Goal: Information Seeking & Learning: Find specific fact

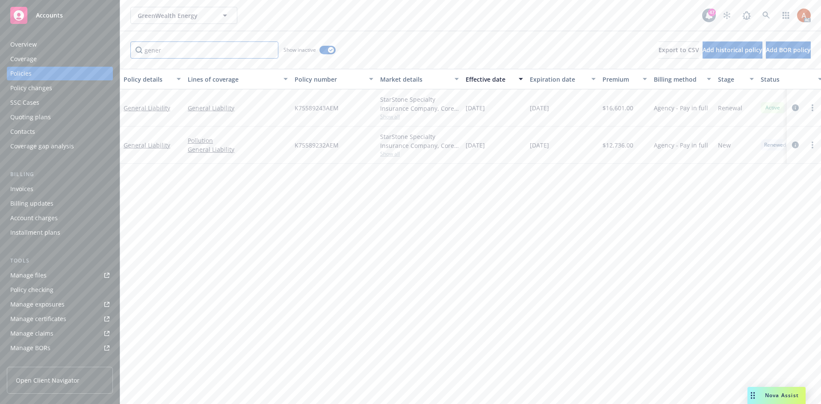
drag, startPoint x: 204, startPoint y: 57, endPoint x: 124, endPoint y: 50, distance: 79.8
click at [124, 50] on div "gener Show inactive Export to CSV Add historical policy Add BOR policy" at bounding box center [470, 50] width 701 height 38
type input "exce"
click at [24, 44] on div "Overview" at bounding box center [23, 45] width 27 height 14
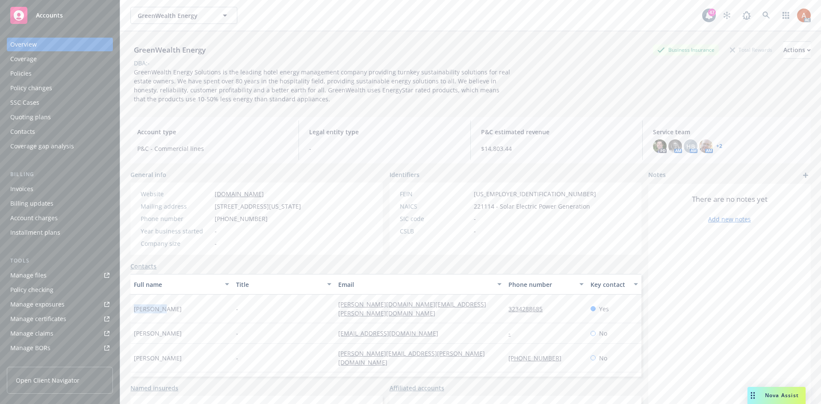
drag, startPoint x: 129, startPoint y: 309, endPoint x: 177, endPoint y: 307, distance: 48.3
click at [177, 307] on div "GreenWealth Energy Business Insurance Total Rewards Actions DBA: - GreenWealth …" at bounding box center [470, 233] width 701 height 404
copy span "Joyce Kim"
click at [37, 116] on div "Quoting plans" at bounding box center [30, 117] width 41 height 14
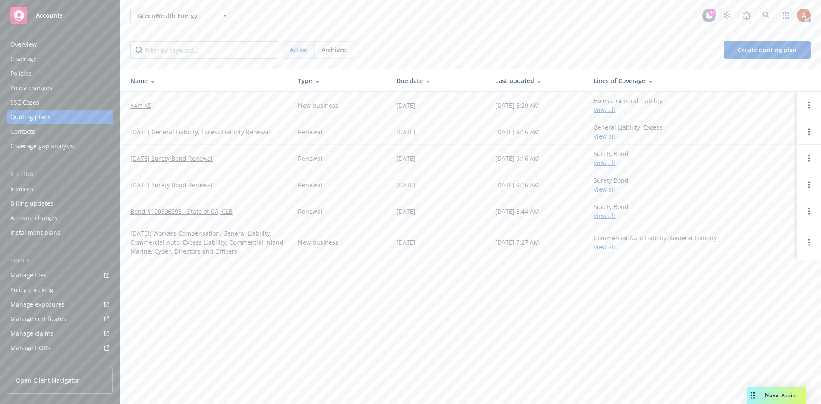
click at [336, 53] on span "Archived" at bounding box center [334, 49] width 25 height 9
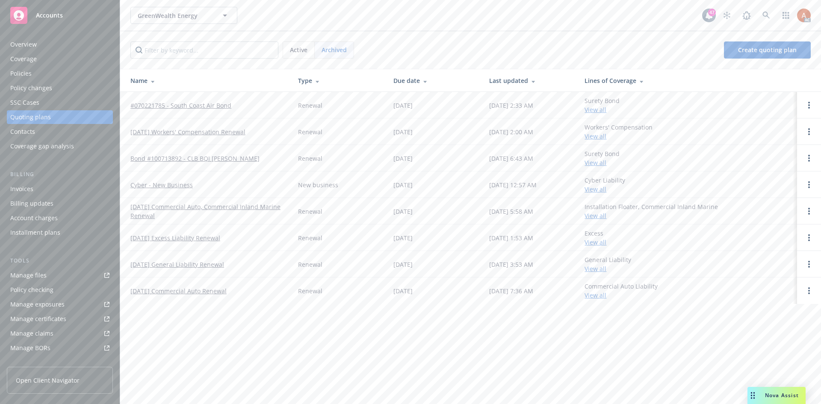
drag, startPoint x: 301, startPoint y: 50, endPoint x: 278, endPoint y: 62, distance: 26.0
click at [301, 50] on span "Active" at bounding box center [299, 49] width 18 height 9
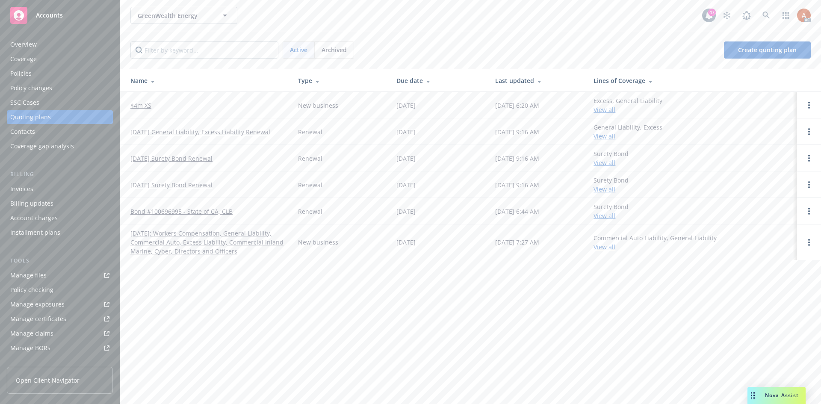
click at [139, 102] on link "$4m XS" at bounding box center [140, 105] width 21 height 9
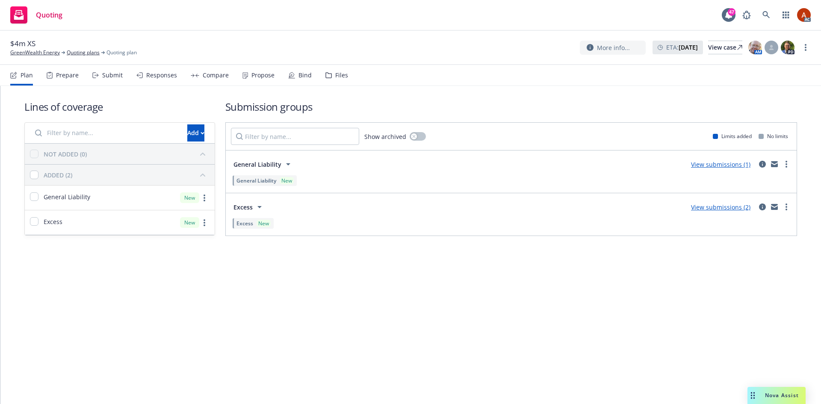
click at [60, 80] on div "Prepare" at bounding box center [63, 75] width 32 height 21
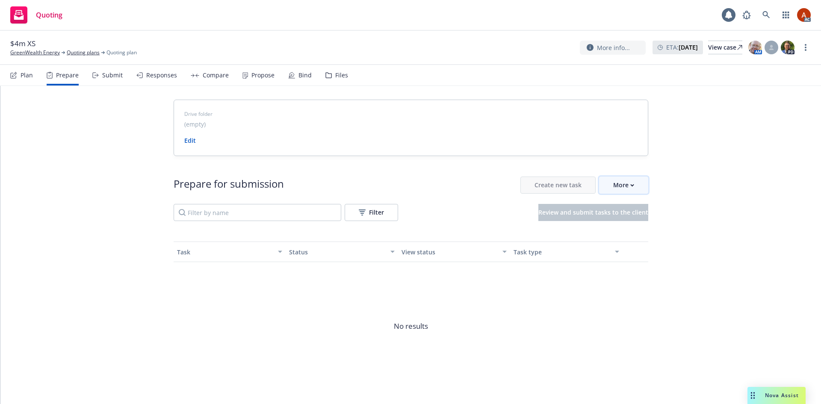
click at [613, 186] on div "More" at bounding box center [623, 185] width 21 height 16
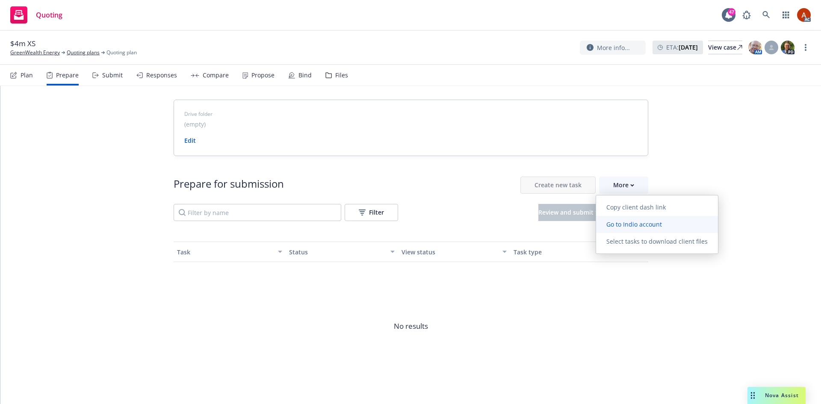
click at [615, 230] on link "Go to Indio account" at bounding box center [657, 224] width 122 height 17
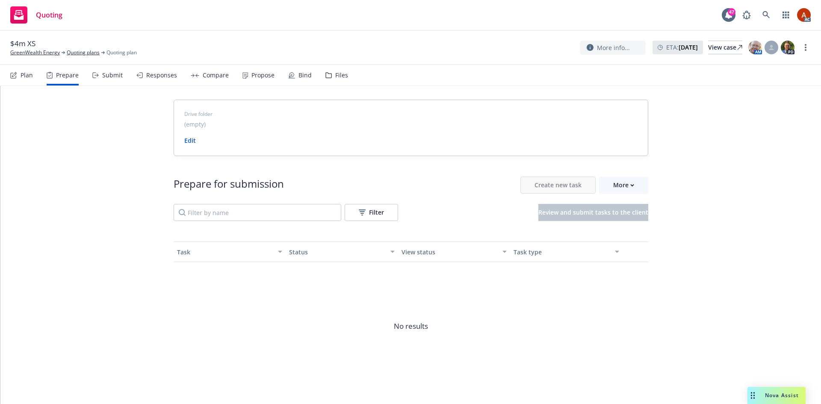
drag, startPoint x: 32, startPoint y: 53, endPoint x: 0, endPoint y: 55, distance: 31.7
click at [32, 53] on link "GreenWealth Energy" at bounding box center [35, 53] width 50 height 8
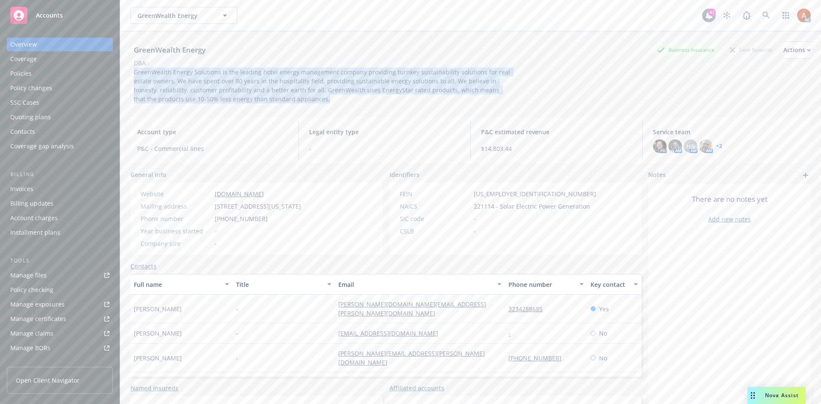
drag, startPoint x: 135, startPoint y: 74, endPoint x: 283, endPoint y: 108, distance: 151.9
click at [283, 108] on div "GreenWealth Energy Business Insurance Total Rewards Actions DBA: - GreenWealth …" at bounding box center [470, 70] width 680 height 79
copy span "GreenWealth Energy Solutions is the leading hotel energy management company pro…"
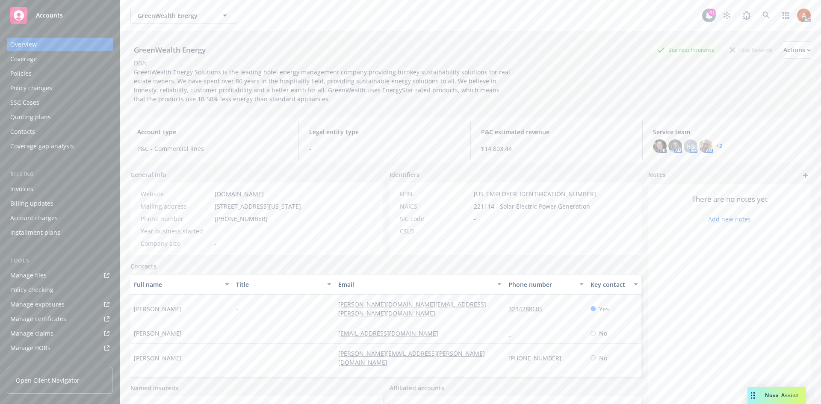
click at [154, 45] on div "GreenWealth Energy" at bounding box center [169, 49] width 79 height 11
drag, startPoint x: 136, startPoint y: 48, endPoint x: 231, endPoint y: 48, distance: 95.4
click at [231, 48] on div "GreenWealth Energy Business Insurance Total Rewards Actions" at bounding box center [470, 49] width 680 height 17
copy div "GreenWealth Energy"
click at [242, 57] on div "GreenWealth Energy Business Insurance Total Rewards Actions" at bounding box center [470, 49] width 680 height 17
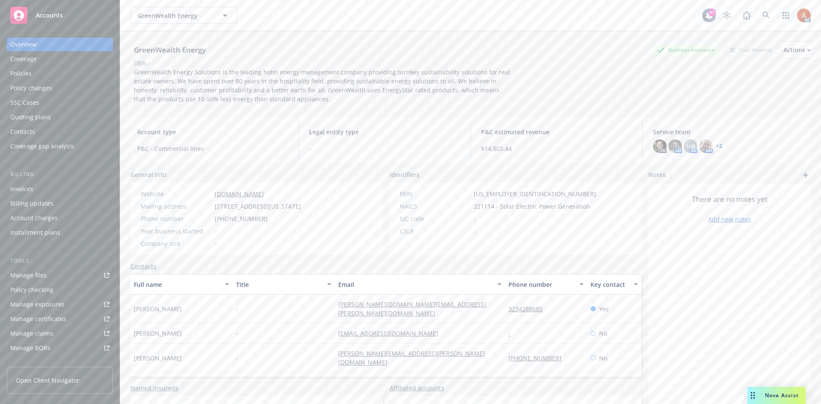
drag, startPoint x: 19, startPoint y: 75, endPoint x: 47, endPoint y: 72, distance: 27.9
click at [19, 75] on div "Policies" at bounding box center [20, 74] width 21 height 14
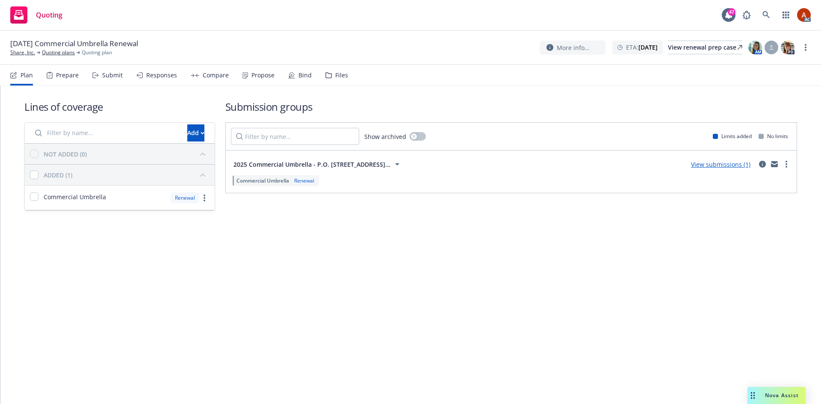
click at [63, 77] on div "Prepare" at bounding box center [67, 75] width 23 height 7
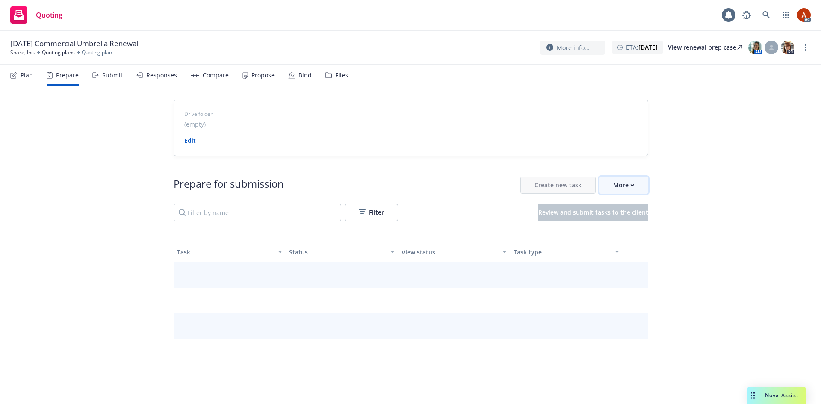
click at [623, 185] on div "More" at bounding box center [623, 185] width 21 height 16
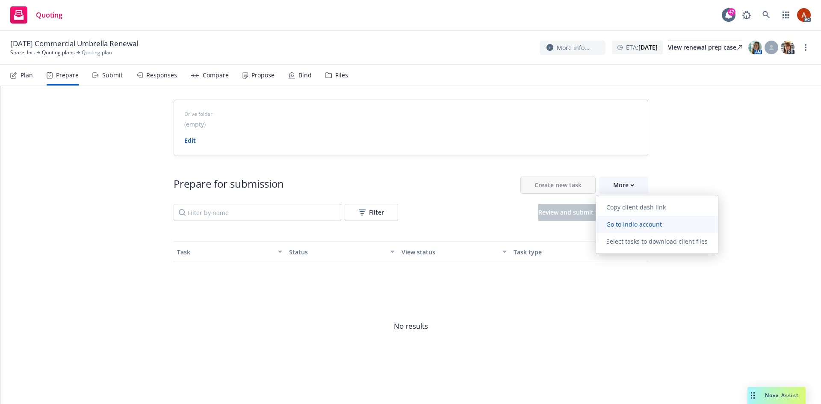
click at [636, 224] on span "Go to Indio account" at bounding box center [634, 224] width 76 height 8
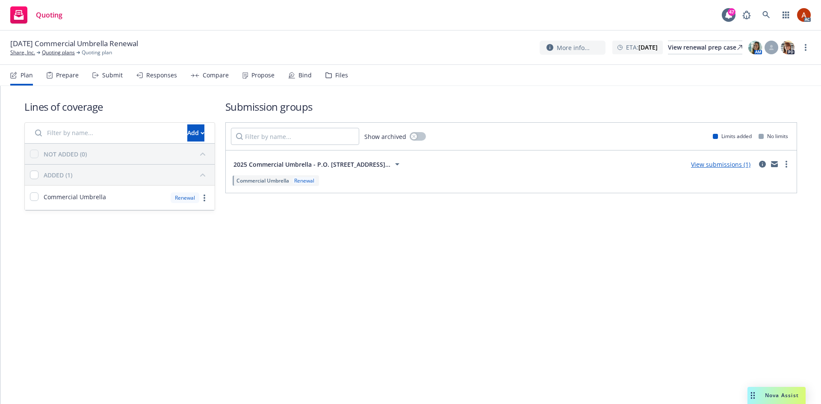
click at [59, 75] on div "Prepare" at bounding box center [67, 75] width 23 height 7
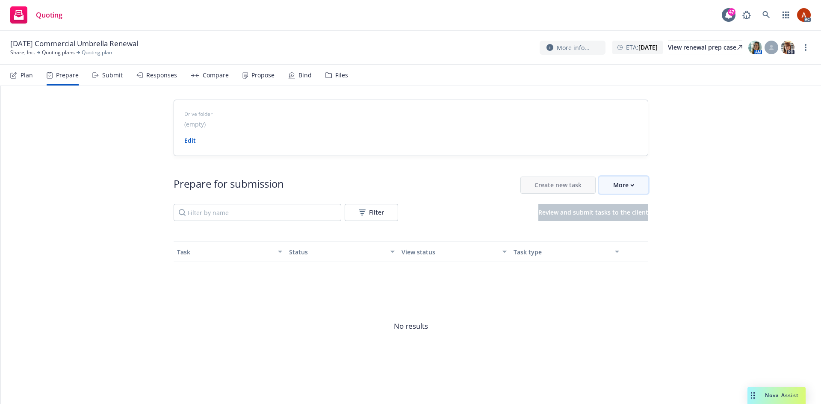
click at [608, 186] on button "More" at bounding box center [623, 185] width 49 height 17
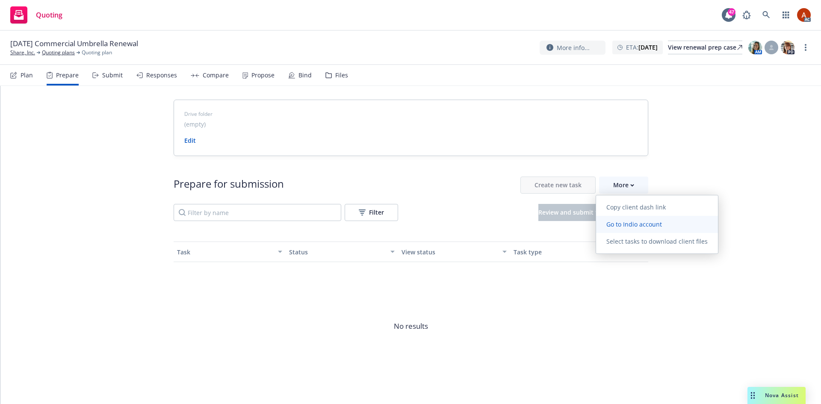
click at [630, 225] on span "Go to Indio account" at bounding box center [634, 224] width 76 height 8
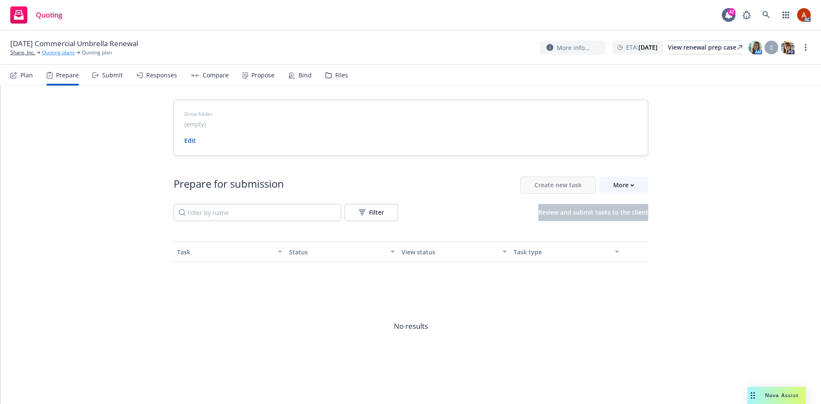
click at [65, 50] on link "Quoting plans" at bounding box center [58, 53] width 33 height 8
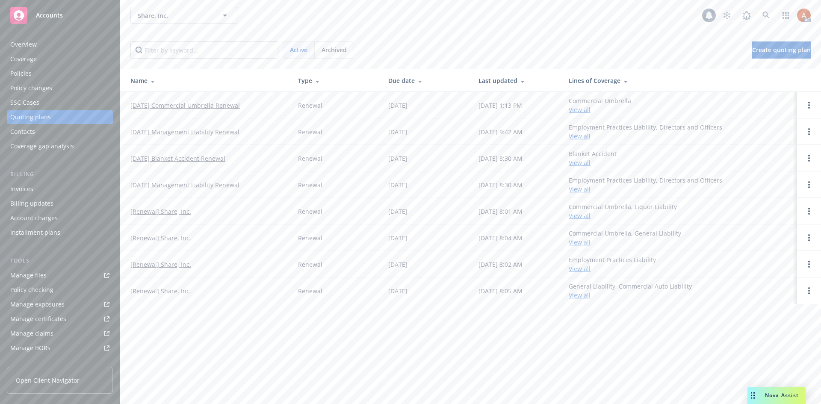
click at [21, 77] on div "Policies" at bounding box center [20, 74] width 21 height 14
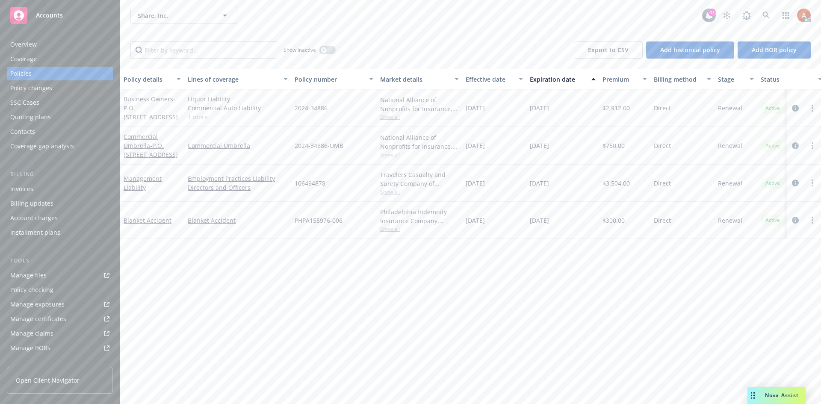
click at [18, 45] on div "Overview" at bounding box center [23, 45] width 27 height 14
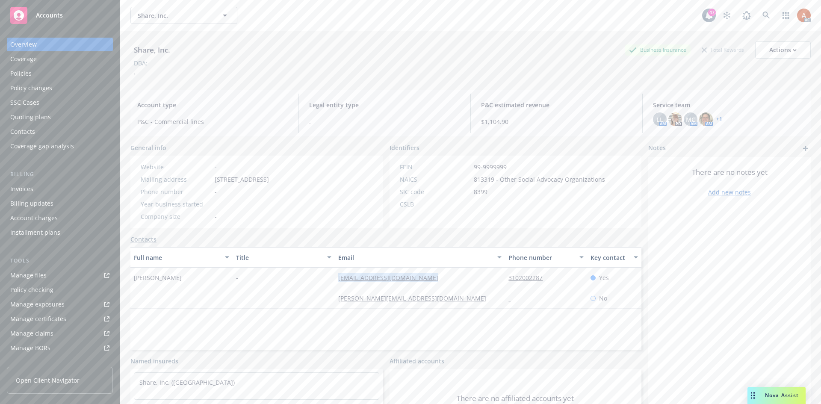
drag, startPoint x: 323, startPoint y: 280, endPoint x: 440, endPoint y: 286, distance: 117.3
click at [440, 286] on div "[PERSON_NAME] - [EMAIL_ADDRESS][DOMAIN_NAME] 3102002287 Yes" at bounding box center [385, 278] width 511 height 21
copy div "[EMAIL_ADDRESS][DOMAIN_NAME]"
click at [35, 292] on div "Service team" at bounding box center [28, 295] width 37 height 14
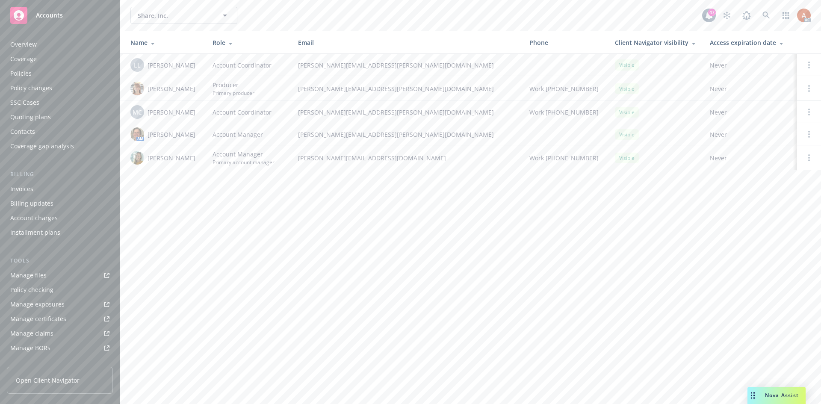
click at [24, 75] on div "Policies" at bounding box center [20, 74] width 21 height 14
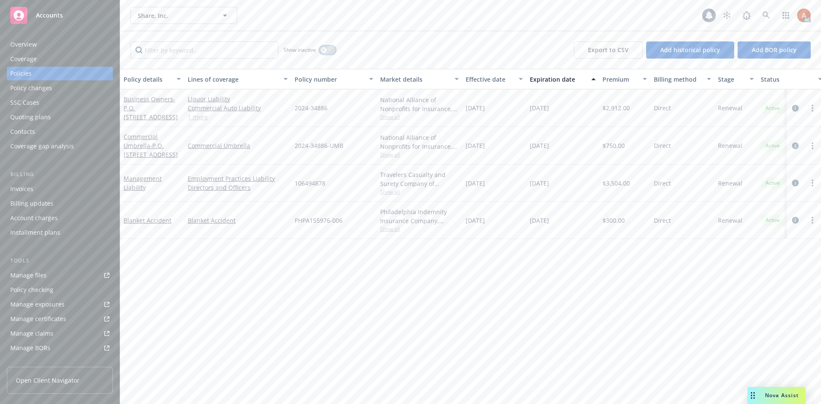
click at [335, 48] on button "button" at bounding box center [327, 50] width 16 height 9
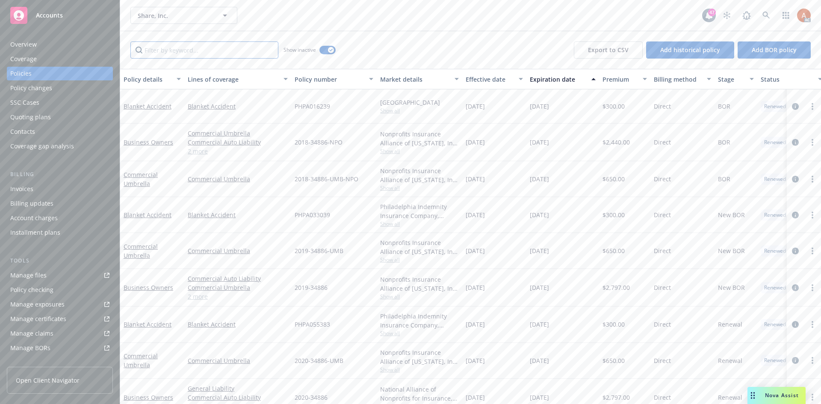
click at [218, 51] on input "Filter by keyword..." at bounding box center [204, 49] width 148 height 17
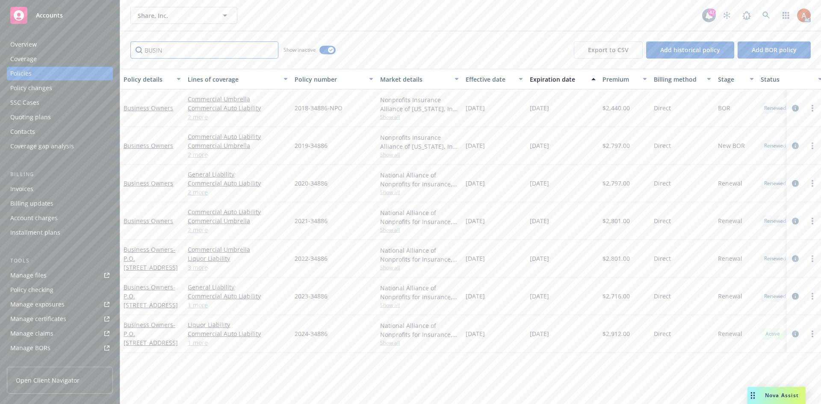
type input "BUSIN"
click at [484, 81] on div "Effective date" at bounding box center [490, 79] width 48 height 9
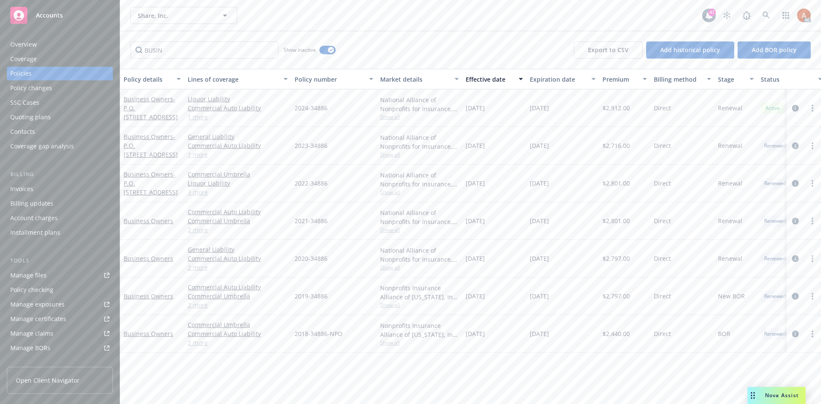
click at [48, 117] on div "Quoting plans" at bounding box center [30, 117] width 41 height 14
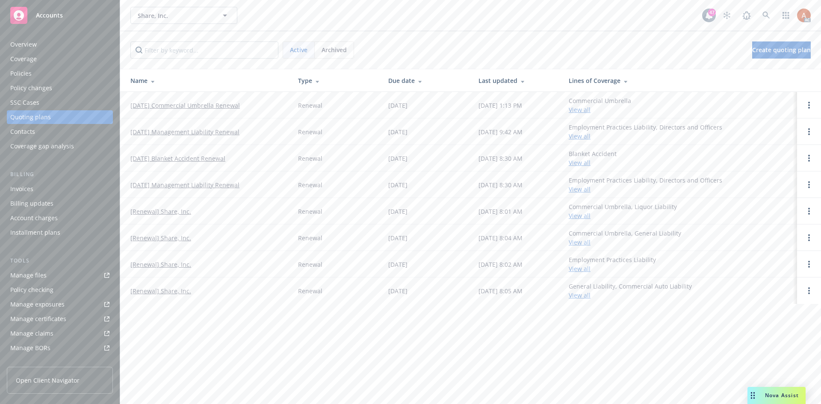
drag, startPoint x: 127, startPoint y: 104, endPoint x: 256, endPoint y: 105, distance: 128.7
click at [256, 105] on td "[DATE] Commercial Umbrella Renewal" at bounding box center [205, 105] width 171 height 27
click at [336, 53] on span "Archived" at bounding box center [334, 49] width 25 height 9
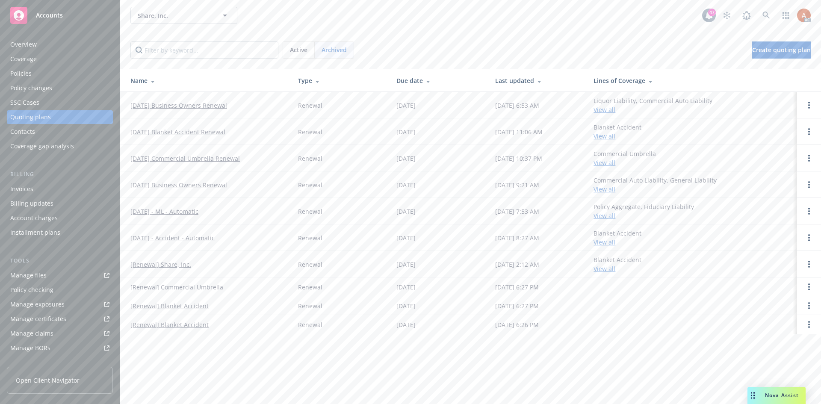
drag, startPoint x: 130, startPoint y: 103, endPoint x: 244, endPoint y: 104, distance: 113.7
click at [242, 105] on td "[DATE] Business Owners Renewal" at bounding box center [205, 105] width 171 height 27
copy link "[DATE] Business Owners Renewal"
drag, startPoint x: 157, startPoint y: 151, endPoint x: 253, endPoint y: 159, distance: 96.6
click at [253, 159] on td "[DATE] Commercial Umbrella Renewal" at bounding box center [205, 158] width 171 height 27
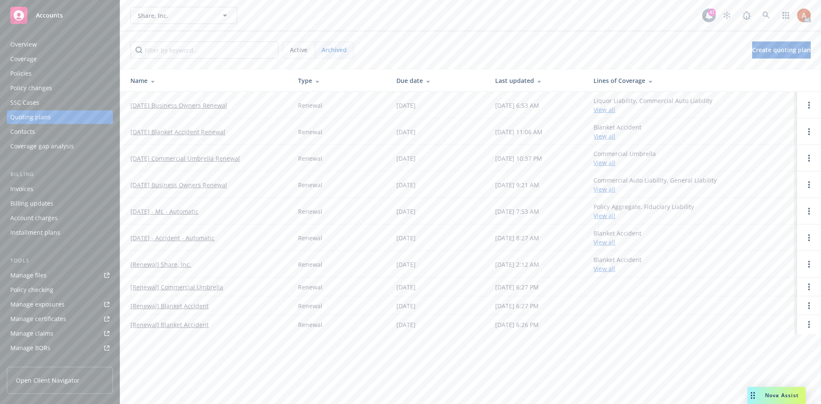
copy link "Commercial Umbrella Renewal"
click at [24, 48] on div "Overview" at bounding box center [23, 45] width 27 height 14
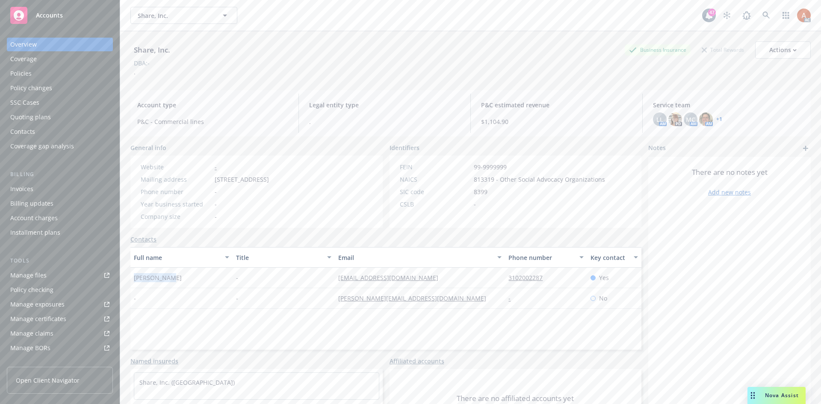
drag, startPoint x: 132, startPoint y: 277, endPoint x: 196, endPoint y: 279, distance: 63.7
click at [196, 279] on div "[PERSON_NAME]" at bounding box center [181, 278] width 102 height 21
copy span "[PERSON_NAME]"
click at [303, 289] on div "-" at bounding box center [284, 298] width 102 height 21
drag, startPoint x: 320, startPoint y: 276, endPoint x: 444, endPoint y: 278, distance: 124.4
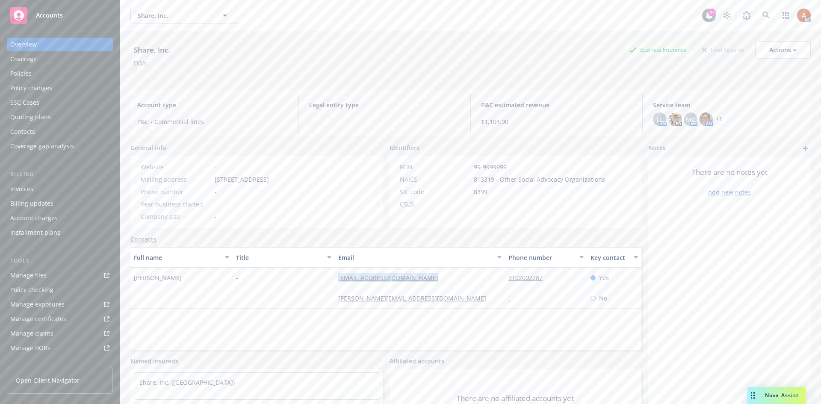
click at [437, 281] on div "[PERSON_NAME] - [EMAIL_ADDRESS][DOMAIN_NAME] 3102002287 Yes" at bounding box center [385, 278] width 511 height 21
copy div "[EMAIL_ADDRESS][DOMAIN_NAME]"
click at [436, 324] on div "Full name Title Email Phone number Key contact [PERSON_NAME] - [EMAIL_ADDRESS][…" at bounding box center [385, 298] width 511 height 103
drag, startPoint x: 489, startPoint y: 278, endPoint x: 559, endPoint y: 281, distance: 70.2
click at [559, 281] on div "[PERSON_NAME] - [EMAIL_ADDRESS][DOMAIN_NAME] 3102002287 Yes" at bounding box center [385, 278] width 511 height 21
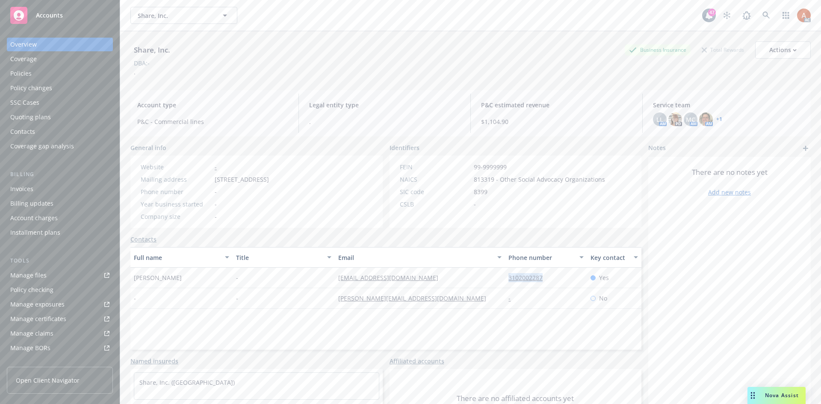
copy div "3102002287"
drag, startPoint x: 469, startPoint y: 165, endPoint x: 523, endPoint y: 165, distance: 53.9
click at [523, 165] on div "FEIN 99-9999999" at bounding box center [502, 166] width 212 height 9
copy span "99-9999999"
click at [461, 193] on div "SIC code" at bounding box center [435, 191] width 71 height 9
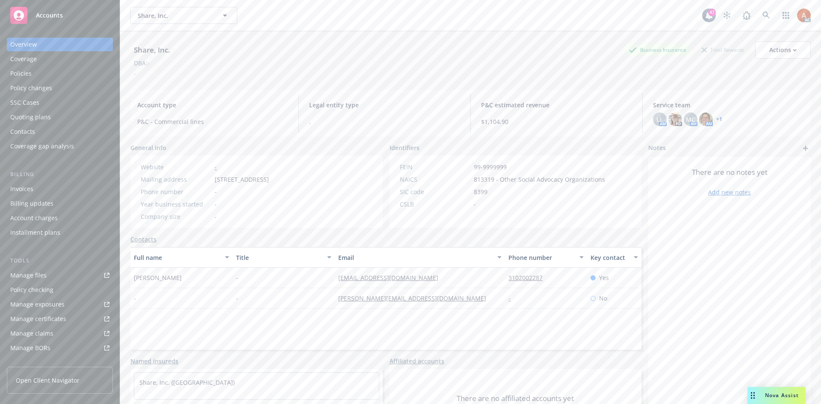
click at [474, 181] on span "813319 - Other Social Advocacy Organizations" at bounding box center [539, 179] width 131 height 9
copy span "813319"
click at [23, 79] on div "Policies" at bounding box center [20, 74] width 21 height 14
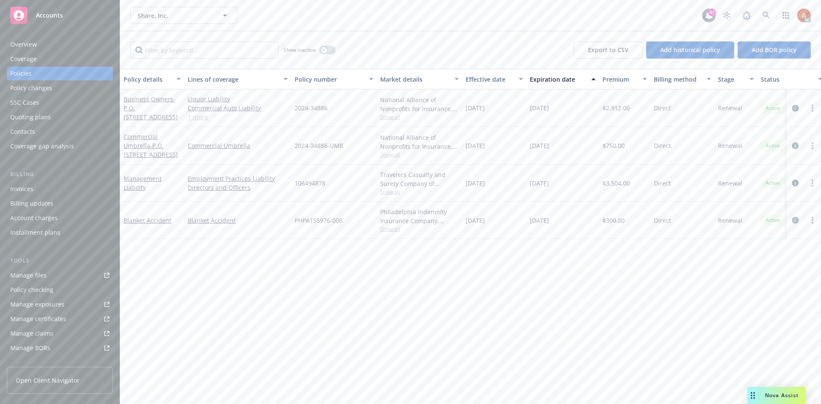
click at [204, 118] on link "1 more" at bounding box center [238, 116] width 100 height 9
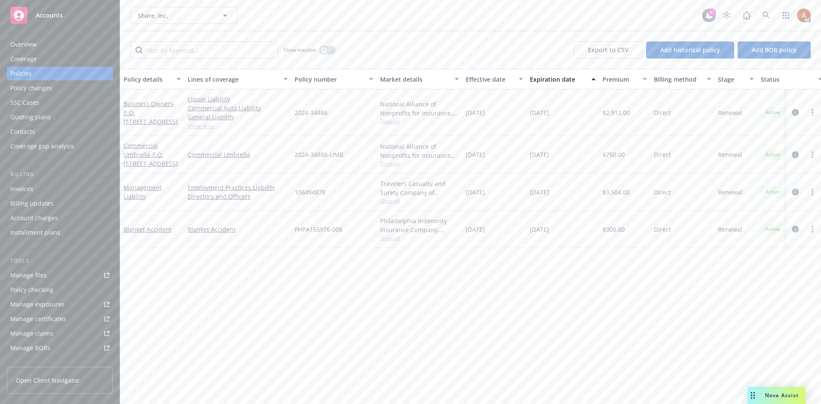
click at [399, 120] on span "Show all" at bounding box center [419, 121] width 79 height 7
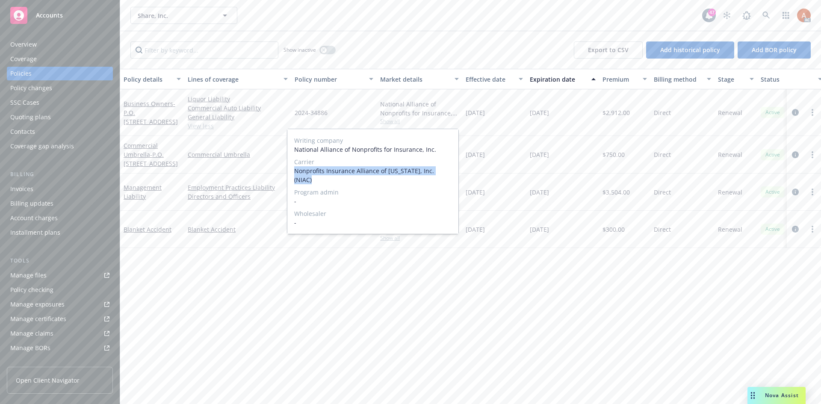
drag, startPoint x: 289, startPoint y: 170, endPoint x: 455, endPoint y: 176, distance: 166.0
click at [455, 176] on div "Writing company National Alliance of Nonprofits for Insurance, Inc. Carrier Non…" at bounding box center [372, 181] width 171 height 105
copy span "Nonprofits Insurance Alliance of [US_STATE], Inc. (NIAC)"
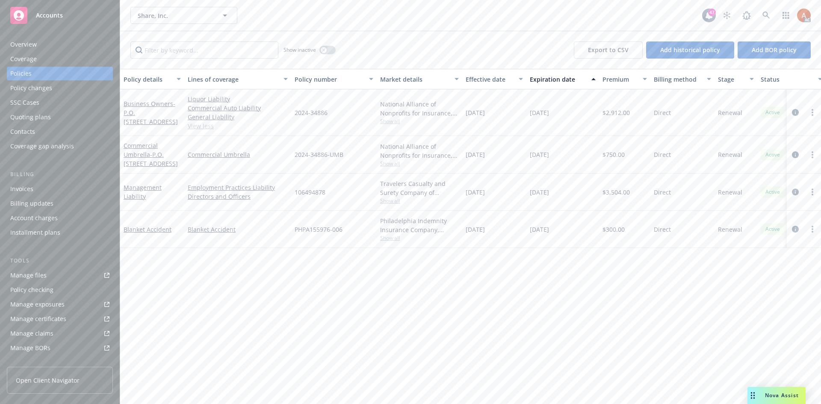
click at [290, 112] on div "Liquor Liability Commercial Auto Liability General Liability View less" at bounding box center [237, 112] width 107 height 47
drag, startPoint x: 291, startPoint y: 109, endPoint x: 335, endPoint y: 112, distance: 44.1
click at [335, 112] on div "Business Owners - P.O. [STREET_ADDRESS] Liquor Liability Commercial Auto Liabil…" at bounding box center [532, 112] width 825 height 47
click at [298, 130] on div "2024-34886" at bounding box center [334, 112] width 86 height 47
click at [301, 122] on div "2024-34886" at bounding box center [334, 112] width 86 height 47
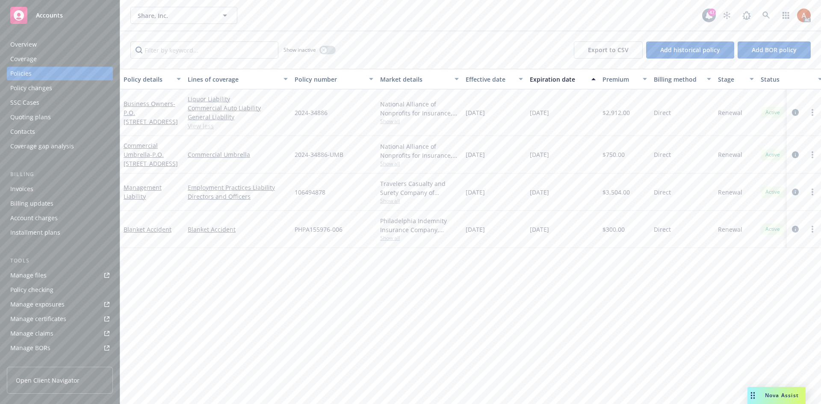
click at [306, 139] on div "2024-34886-UMB" at bounding box center [334, 155] width 86 height 38
drag, startPoint x: 300, startPoint y: 111, endPoint x: 341, endPoint y: 112, distance: 41.1
click at [341, 112] on div "2024-34886" at bounding box center [334, 112] width 86 height 47
copy span "2024-34886"
click at [608, 111] on span "$2,912.00" at bounding box center [615, 112] width 27 height 9
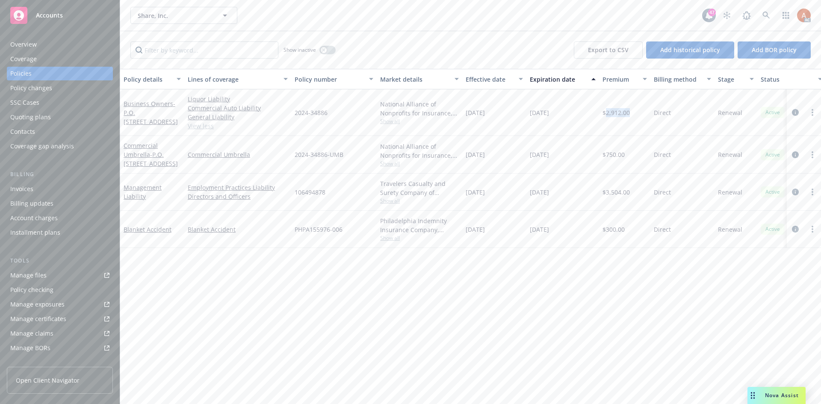
click at [608, 111] on span "$2,912.00" at bounding box center [615, 112] width 27 height 9
drag, startPoint x: 465, startPoint y: 112, endPoint x: 499, endPoint y: 112, distance: 34.6
click at [499, 112] on div "[DATE]" at bounding box center [494, 112] width 64 height 47
drag, startPoint x: 528, startPoint y: 112, endPoint x: 576, endPoint y: 113, distance: 48.8
click at [576, 113] on div "[DATE]" at bounding box center [562, 112] width 73 height 47
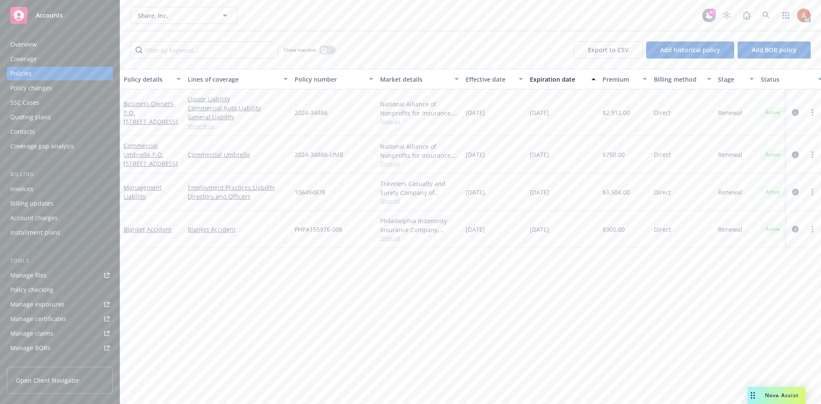
click at [496, 127] on div "[DATE]" at bounding box center [494, 112] width 64 height 47
drag, startPoint x: 465, startPoint y: 112, endPoint x: 509, endPoint y: 110, distance: 44.1
click at [509, 110] on div "[DATE]" at bounding box center [494, 112] width 64 height 47
click at [536, 121] on div "[DATE]" at bounding box center [562, 112] width 73 height 47
drag, startPoint x: 530, startPoint y: 114, endPoint x: 573, endPoint y: 112, distance: 42.8
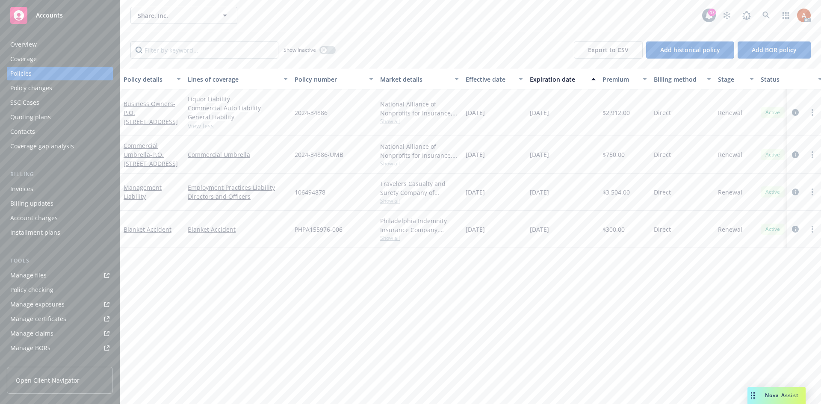
click at [573, 112] on div "[DATE]" at bounding box center [562, 112] width 73 height 47
drag, startPoint x: 186, startPoint y: 146, endPoint x: 281, endPoint y: 156, distance: 95.0
click at [259, 155] on div "Commercial Umbrella" at bounding box center [237, 155] width 107 height 38
click at [297, 158] on span "2024-34886-UMB" at bounding box center [319, 154] width 49 height 9
drag, startPoint x: 290, startPoint y: 152, endPoint x: 352, endPoint y: 155, distance: 61.6
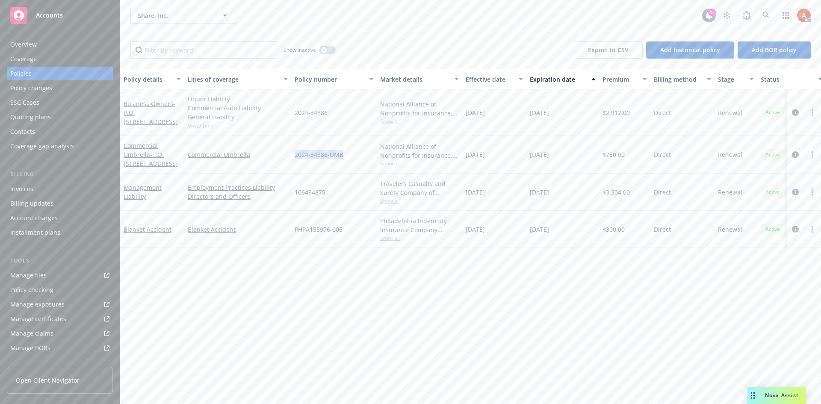
click at [352, 155] on div "Commercial Umbrella - P.O. [STREET_ADDRESS] Commercial Umbrella 2024-34886-UMB …" at bounding box center [532, 155] width 825 height 38
click at [390, 165] on span "Show all" at bounding box center [419, 163] width 79 height 7
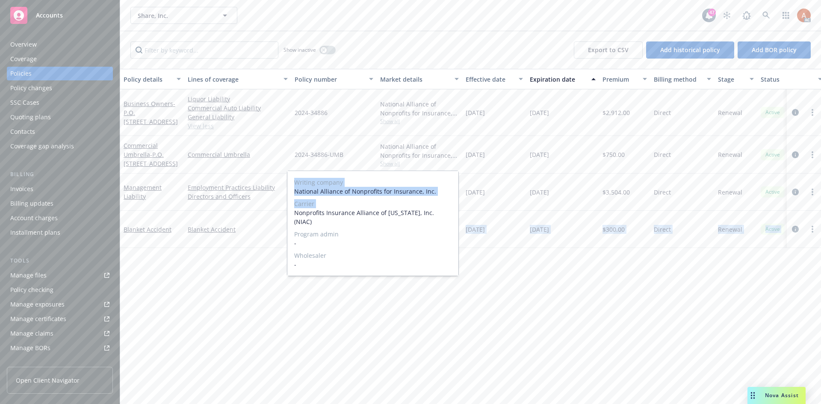
drag, startPoint x: 292, startPoint y: 213, endPoint x: 509, endPoint y: 202, distance: 217.5
click at [462, 218] on body "Accounts Overview Coverage Policies Policy changes SSC Cases Quoting plans Cont…" at bounding box center [410, 202] width 821 height 404
click at [319, 206] on span "Carrier" at bounding box center [372, 203] width 157 height 9
drag, startPoint x: 294, startPoint y: 213, endPoint x: 463, endPoint y: 208, distance: 169.4
click at [463, 208] on body "Accounts Overview Coverage Policies Policy changes SSC Cases Quoting plans Cont…" at bounding box center [410, 202] width 821 height 404
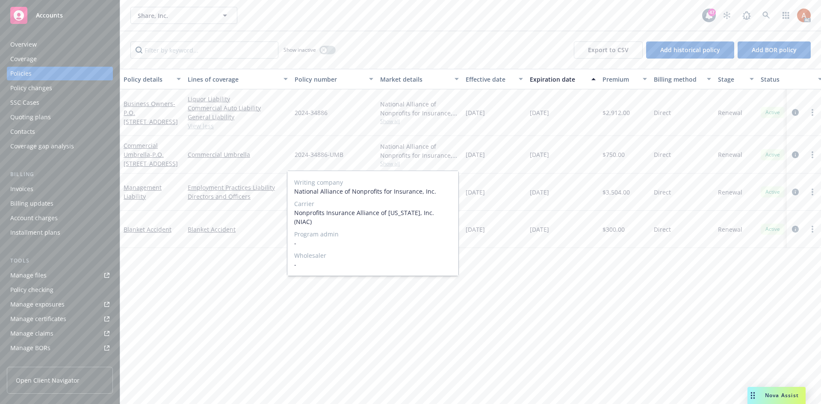
click at [446, 215] on span "Nonprofits Insurance Alliance of [US_STATE], Inc. (NIAC)" at bounding box center [372, 217] width 157 height 18
drag, startPoint x: 293, startPoint y: 214, endPoint x: 448, endPoint y: 213, distance: 155.2
click at [448, 213] on div "Writing company National Alliance of Nonprofits for Insurance, Inc. Carrier Non…" at bounding box center [372, 223] width 171 height 105
click at [520, 295] on div "Policy details Lines of coverage Policy number Market details Effective date Ex…" at bounding box center [470, 236] width 701 height 335
click at [614, 153] on span "$750.00" at bounding box center [613, 154] width 22 height 9
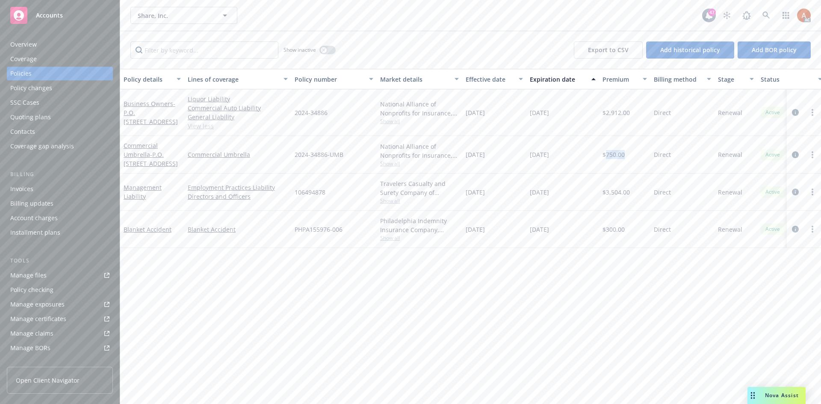
click at [614, 153] on span "$750.00" at bounding box center [613, 154] width 22 height 9
drag, startPoint x: 327, startPoint y: 51, endPoint x: 316, endPoint y: 57, distance: 12.8
click at [327, 51] on button "button" at bounding box center [327, 50] width 16 height 9
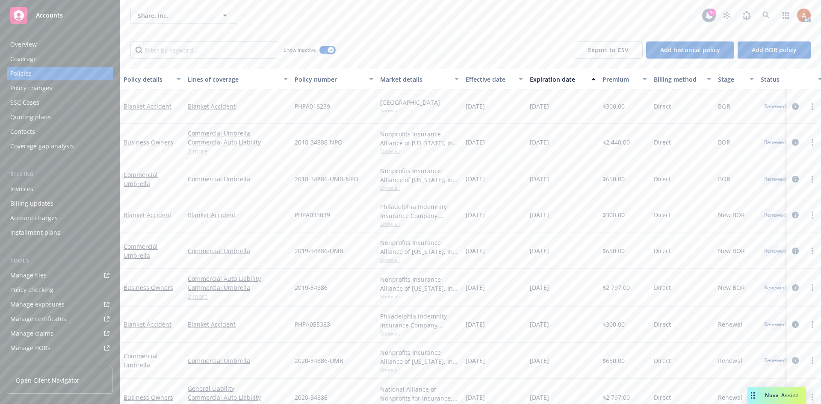
click at [481, 78] on div "Effective date" at bounding box center [490, 79] width 48 height 9
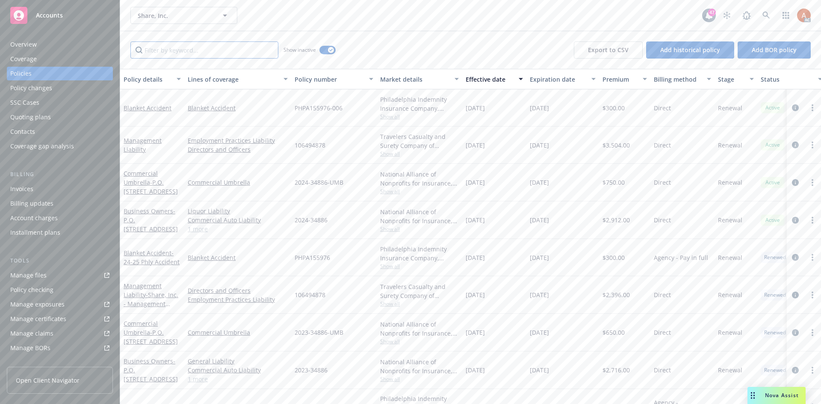
click at [201, 53] on input "Filter by keyword..." at bounding box center [204, 49] width 148 height 17
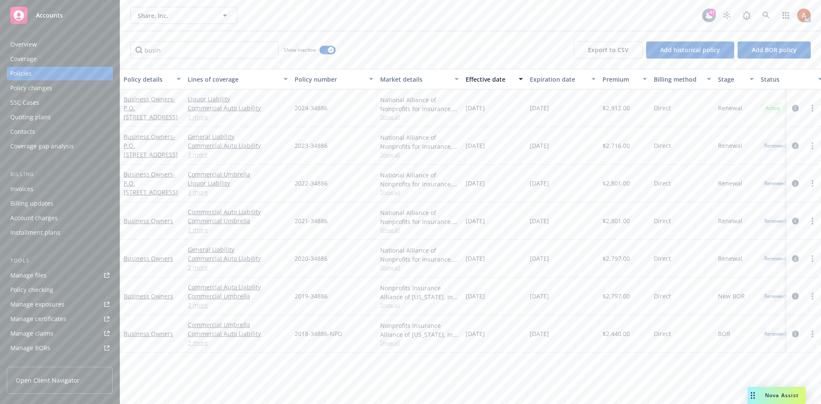
click at [392, 155] on span "Show all" at bounding box center [419, 154] width 79 height 7
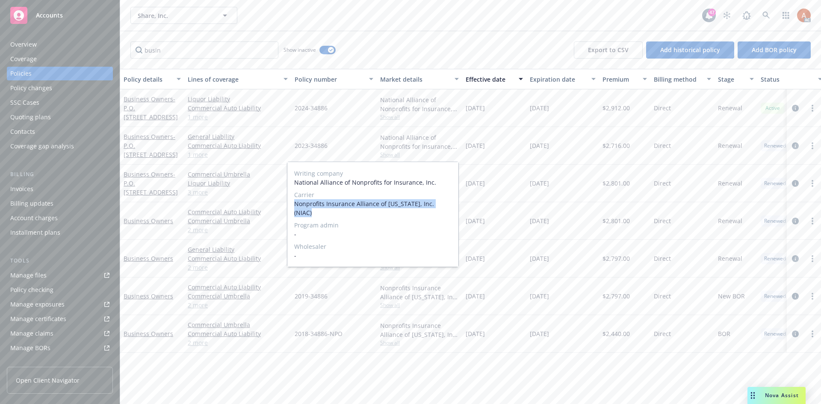
drag, startPoint x: 293, startPoint y: 207, endPoint x: 448, endPoint y: 206, distance: 154.8
click at [448, 206] on div "Writing company National Alliance of Nonprofits for Insurance, Inc. Carrier Non…" at bounding box center [372, 214] width 171 height 105
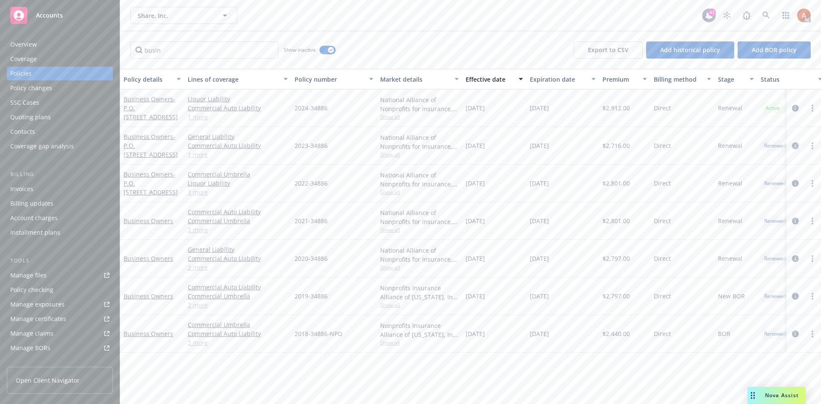
click at [363, 135] on div "2023-34886" at bounding box center [334, 146] width 86 height 38
drag, startPoint x: 292, startPoint y: 143, endPoint x: 342, endPoint y: 149, distance: 50.4
click at [342, 149] on div "2023-34886" at bounding box center [334, 146] width 86 height 38
click at [619, 146] on span "$2,716.00" at bounding box center [615, 145] width 27 height 9
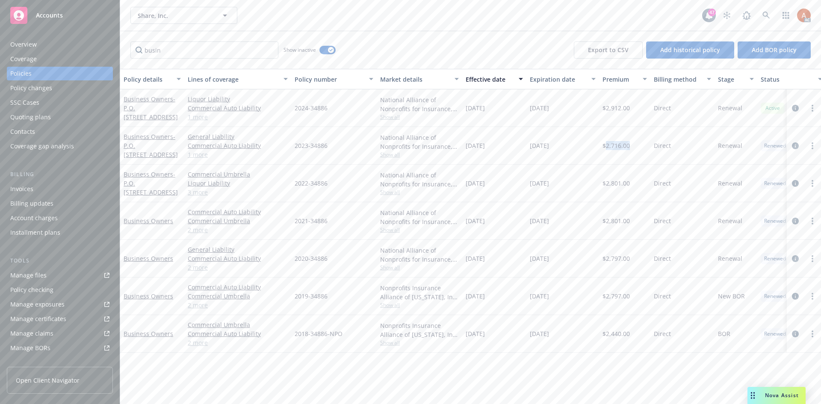
drag, startPoint x: 463, startPoint y: 144, endPoint x: 504, endPoint y: 145, distance: 41.1
click at [504, 145] on div "[DATE]" at bounding box center [494, 146] width 64 height 38
click at [547, 162] on div "[DATE]" at bounding box center [562, 146] width 73 height 38
drag, startPoint x: 527, startPoint y: 146, endPoint x: 578, endPoint y: 146, distance: 50.5
click at [578, 146] on div "[DATE]" at bounding box center [562, 146] width 73 height 38
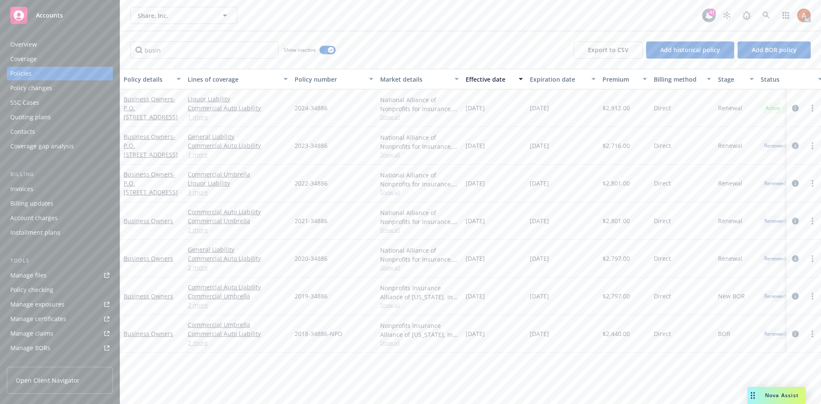
click at [197, 154] on link "1 more" at bounding box center [238, 154] width 100 height 9
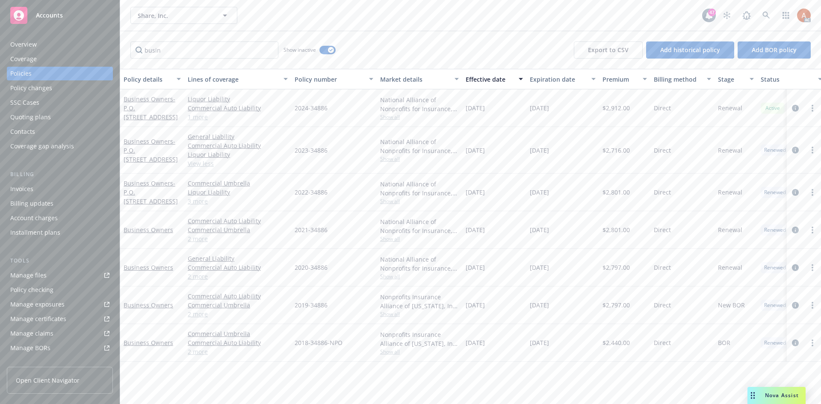
click at [248, 165] on link "View less" at bounding box center [238, 163] width 100 height 9
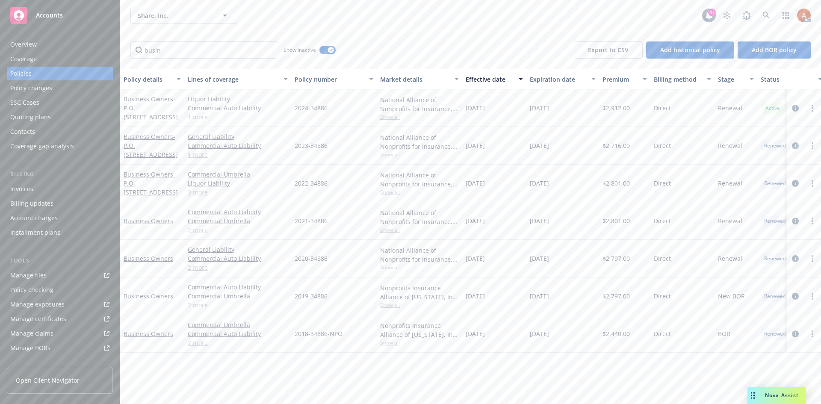
click at [386, 192] on span "Show all" at bounding box center [419, 192] width 79 height 7
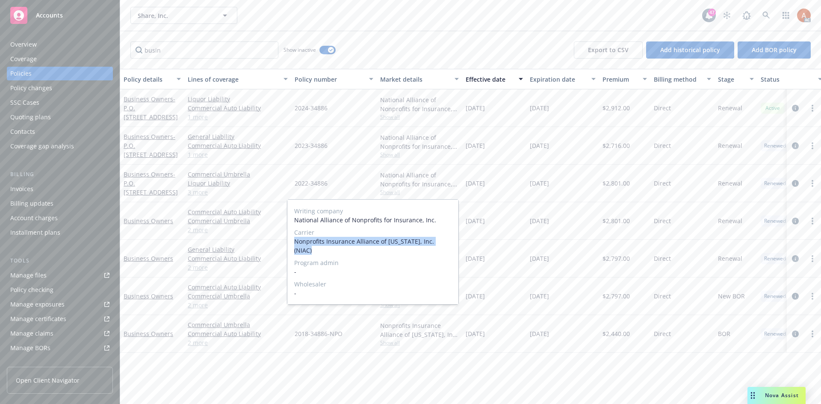
drag, startPoint x: 292, startPoint y: 240, endPoint x: 458, endPoint y: 244, distance: 165.1
click at [458, 244] on div "Writing company National Alliance of Nonprofits for Insurance, Inc. Carrier Non…" at bounding box center [372, 252] width 171 height 105
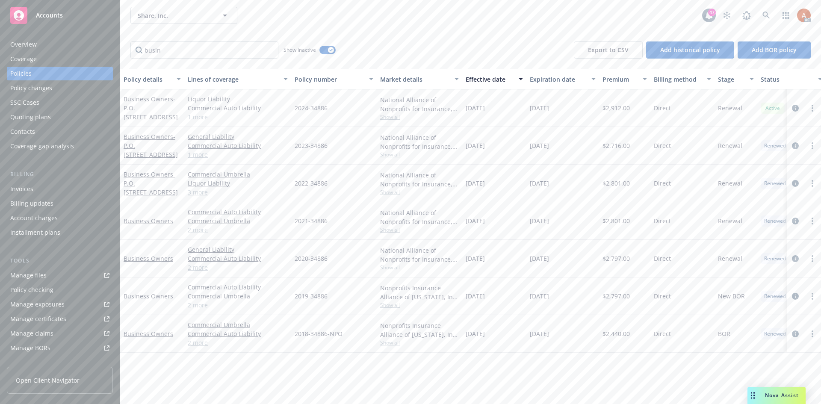
click at [307, 188] on div "2022-34886" at bounding box center [334, 184] width 86 height 38
drag, startPoint x: 287, startPoint y: 181, endPoint x: 330, endPoint y: 182, distance: 42.8
click at [330, 182] on div "Business Owners - P.O. [STREET_ADDRESS] Commercial Umbrella Liquor Liability Co…" at bounding box center [532, 184] width 825 height 38
click at [333, 204] on div "2021-34886" at bounding box center [334, 221] width 86 height 38
drag, startPoint x: 296, startPoint y: 185, endPoint x: 332, endPoint y: 182, distance: 36.5
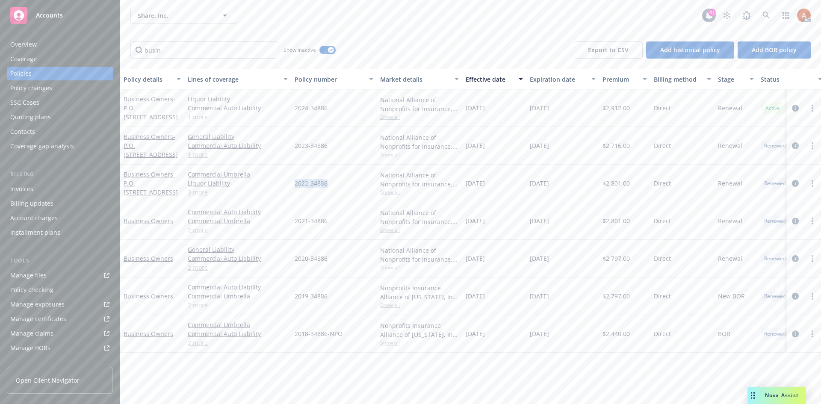
click at [332, 182] on div "2022-34886" at bounding box center [334, 184] width 86 height 38
click at [622, 186] on span "$2,801.00" at bounding box center [615, 183] width 27 height 9
drag, startPoint x: 466, startPoint y: 180, endPoint x: 498, endPoint y: 181, distance: 32.5
click at [498, 181] on div "[DATE]" at bounding box center [494, 184] width 64 height 38
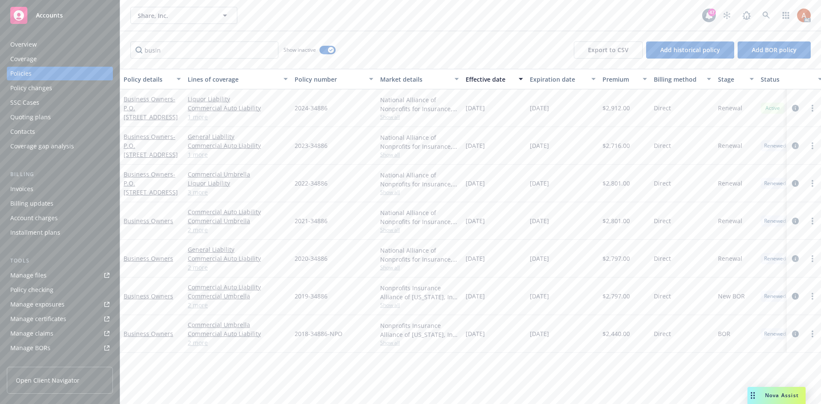
click at [548, 204] on div "[DATE]" at bounding box center [562, 221] width 73 height 38
drag, startPoint x: 529, startPoint y: 185, endPoint x: 565, endPoint y: 184, distance: 35.9
click at [565, 184] on div "[DATE]" at bounding box center [562, 184] width 73 height 38
drag, startPoint x: 172, startPoint y: 49, endPoint x: 121, endPoint y: 44, distance: 52.0
click at [121, 44] on div "busin Show inactive Export to CSV Add historical policy Add BOR policy" at bounding box center [470, 50] width 701 height 38
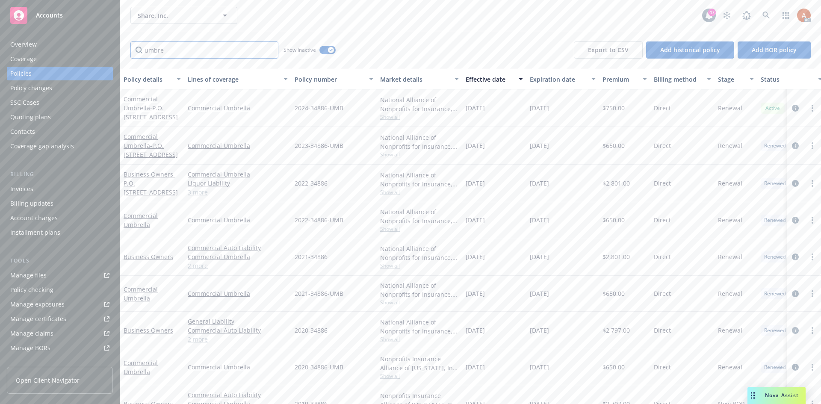
type input "umbre"
drag, startPoint x: 294, startPoint y: 143, endPoint x: 352, endPoint y: 143, distance: 58.6
click at [352, 143] on div "2023-34886-UMB" at bounding box center [334, 146] width 86 height 38
click at [189, 134] on div "Commercial Umbrella" at bounding box center [237, 146] width 107 height 38
drag, startPoint x: 187, startPoint y: 134, endPoint x: 262, endPoint y: 148, distance: 75.7
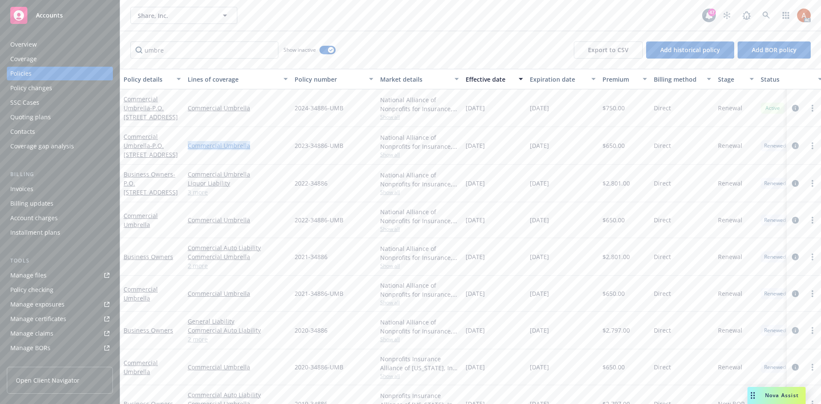
click at [262, 148] on div "Commercial Umbrella" at bounding box center [237, 146] width 107 height 38
click at [363, 162] on div "2023-34886-UMB" at bounding box center [334, 146] width 86 height 38
click at [395, 156] on span "Show all" at bounding box center [419, 154] width 79 height 7
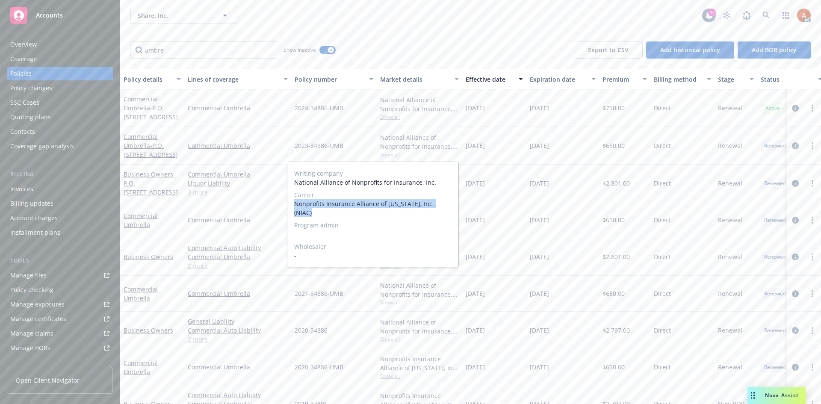
drag, startPoint x: 291, startPoint y: 204, endPoint x: 446, endPoint y: 204, distance: 155.2
click at [446, 204] on div "Writing company National Alliance of Nonprofits for Insurance, Inc. Carrier Non…" at bounding box center [372, 214] width 171 height 105
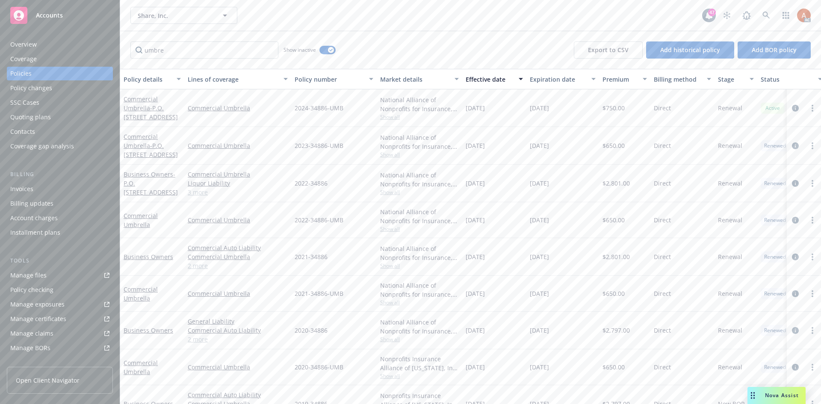
click at [511, 196] on div "[DATE]" at bounding box center [494, 184] width 64 height 38
click at [628, 184] on span "$2,801.00" at bounding box center [615, 183] width 27 height 9
drag, startPoint x: 465, startPoint y: 181, endPoint x: 507, endPoint y: 180, distance: 41.5
click at [507, 180] on div "[DATE]" at bounding box center [494, 184] width 64 height 38
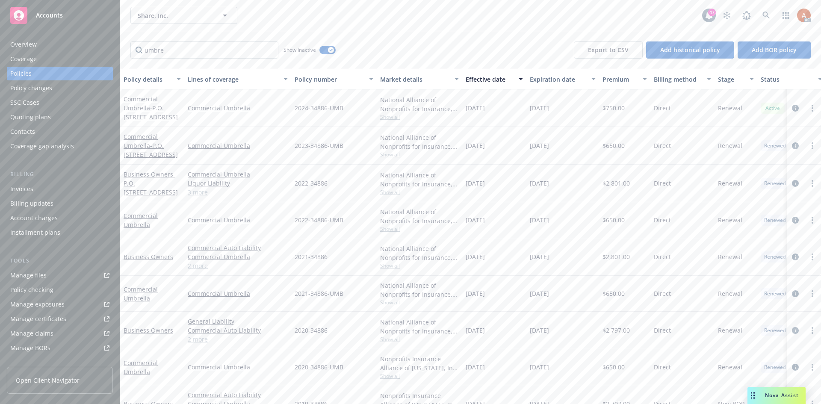
drag, startPoint x: 594, startPoint y: 203, endPoint x: 540, endPoint y: 189, distance: 55.6
click at [592, 202] on div "[DATE]" at bounding box center [562, 220] width 73 height 36
drag, startPoint x: 531, startPoint y: 181, endPoint x: 568, endPoint y: 181, distance: 36.3
click at [568, 181] on div "[DATE]" at bounding box center [562, 184] width 73 height 38
drag, startPoint x: 465, startPoint y: 142, endPoint x: 508, endPoint y: 144, distance: 42.8
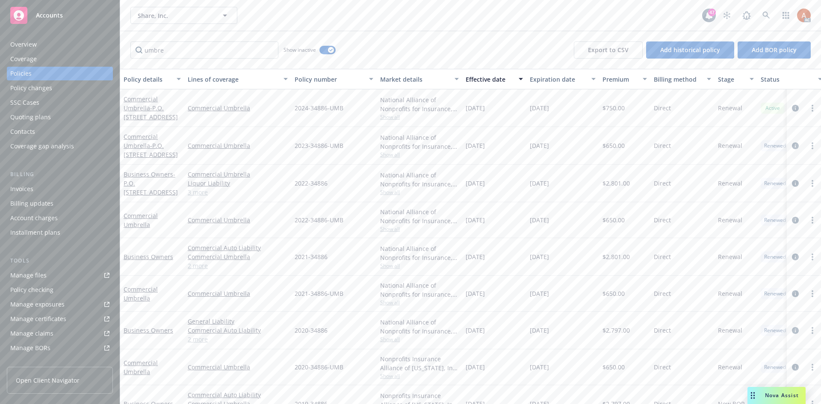
click at [508, 144] on div "[DATE]" at bounding box center [494, 146] width 64 height 38
drag, startPoint x: 565, startPoint y: 164, endPoint x: 551, endPoint y: 158, distance: 15.1
click at [565, 164] on div "[DATE]" at bounding box center [562, 146] width 73 height 38
drag, startPoint x: 529, startPoint y: 145, endPoint x: 568, endPoint y: 145, distance: 39.8
click at [568, 145] on div "[DATE]" at bounding box center [562, 146] width 73 height 38
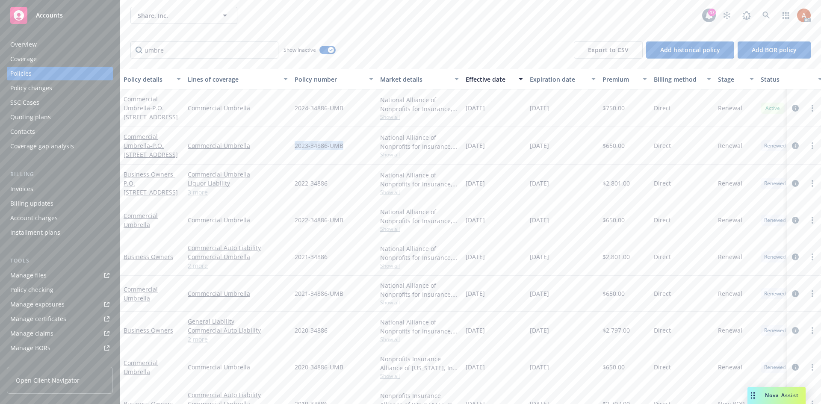
drag, startPoint x: 301, startPoint y: 143, endPoint x: 345, endPoint y: 145, distance: 44.5
click at [345, 145] on div "2023-34886-UMB" at bounding box center [334, 146] width 86 height 38
click at [614, 145] on span "$650.00" at bounding box center [613, 145] width 22 height 9
click at [613, 183] on span "$2,801.00" at bounding box center [615, 183] width 27 height 9
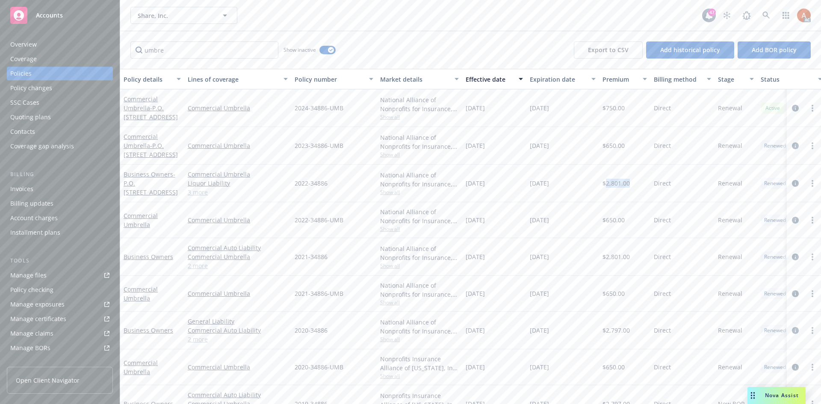
click at [613, 183] on span "$2,801.00" at bounding box center [615, 183] width 27 height 9
drag, startPoint x: 465, startPoint y: 181, endPoint x: 506, endPoint y: 183, distance: 41.1
click at [506, 183] on div "[DATE]" at bounding box center [494, 184] width 64 height 38
click at [527, 186] on div "Business Owners - P.O. [STREET_ADDRESS] Commercial Umbrella Liquor Liability Co…" at bounding box center [532, 184] width 825 height 38
click at [529, 184] on div "[DATE]" at bounding box center [562, 184] width 73 height 38
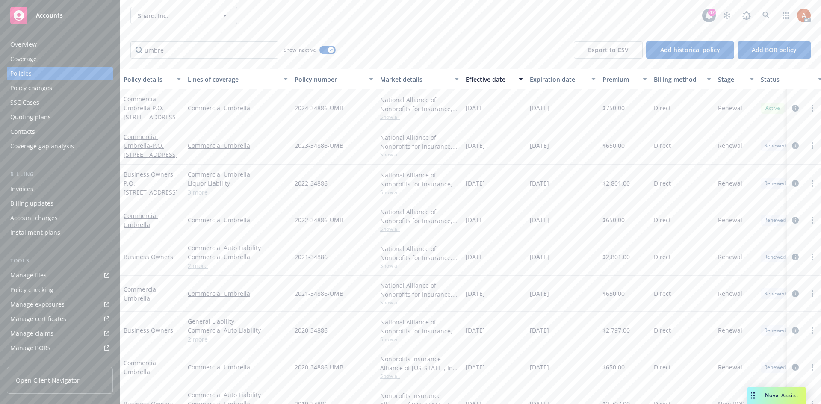
drag, startPoint x: 530, startPoint y: 185, endPoint x: 568, endPoint y: 184, distance: 37.6
click at [568, 184] on div "[DATE]" at bounding box center [562, 184] width 73 height 38
drag, startPoint x: 296, startPoint y: 183, endPoint x: 334, endPoint y: 181, distance: 38.1
click at [334, 181] on div "2022-34886" at bounding box center [334, 184] width 86 height 38
drag, startPoint x: 348, startPoint y: 231, endPoint x: 309, endPoint y: 215, distance: 41.8
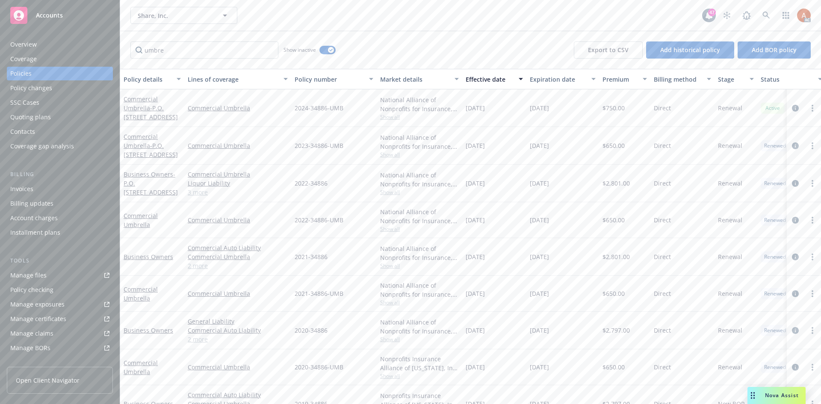
click at [345, 230] on div "2022-34886-UMB" at bounding box center [334, 220] width 86 height 36
drag, startPoint x: 293, startPoint y: 219, endPoint x: 367, endPoint y: 217, distance: 74.0
click at [367, 217] on div "2022-34886-UMB" at bounding box center [334, 220] width 86 height 36
click at [376, 229] on div "2022-34886-UMB" at bounding box center [334, 220] width 86 height 36
click at [384, 231] on span "Show all" at bounding box center [419, 228] width 79 height 7
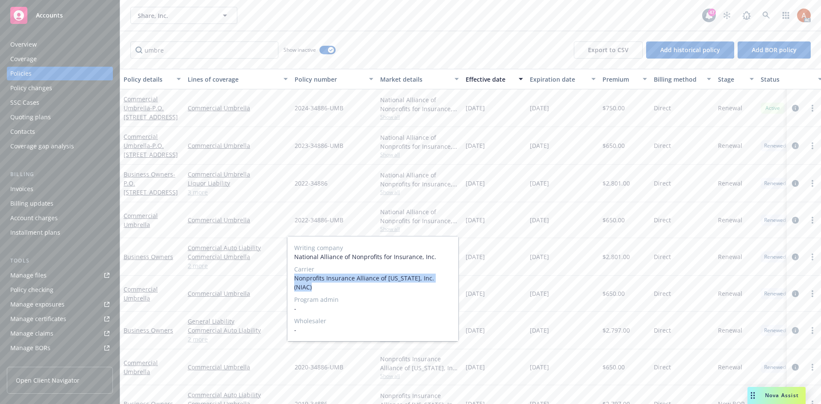
drag, startPoint x: 294, startPoint y: 278, endPoint x: 452, endPoint y: 278, distance: 157.8
click at [452, 278] on div "Writing company National Alliance of Nonprofits for Insurance, Inc. Carrier Non…" at bounding box center [372, 288] width 171 height 105
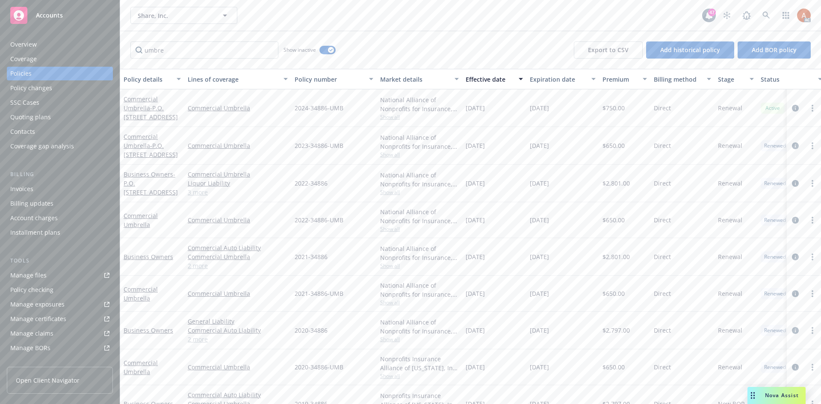
click at [355, 206] on div "2022-34886-UMB" at bounding box center [334, 220] width 86 height 36
click at [614, 220] on span "$650.00" at bounding box center [613, 220] width 22 height 9
drag, startPoint x: 186, startPoint y: 213, endPoint x: 268, endPoint y: 223, distance: 82.2
click at [268, 223] on div "Commercial Umbrella" at bounding box center [237, 220] width 107 height 36
